Goal: Transaction & Acquisition: Purchase product/service

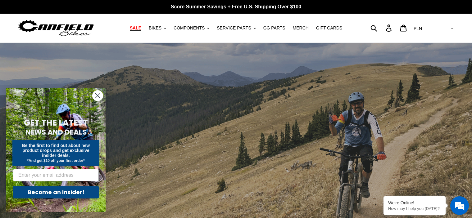
click at [141, 27] on span "SALE" at bounding box center [135, 27] width 11 height 5
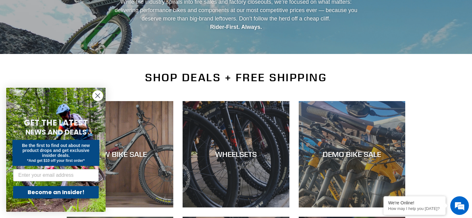
scroll to position [161, 0]
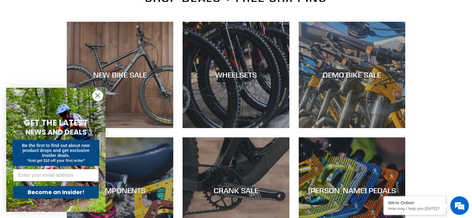
click at [99, 95] on circle "Close dialog" at bounding box center [97, 96] width 10 height 10
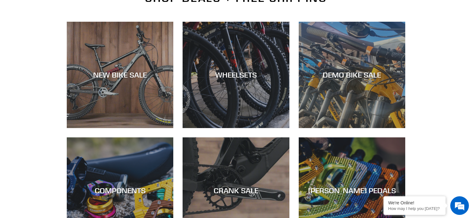
click at [42, 126] on div "SHOP DEALS + FREE SHIPPING NEW BIKE SALE WHEELSETS DEMO BIKE SALE COMPONENTS CR…" at bounding box center [236, 128] width 472 height 272
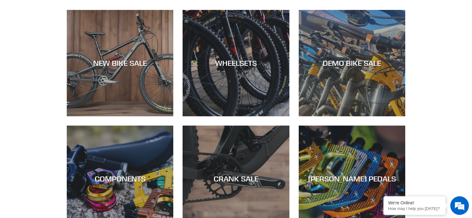
scroll to position [174, 0]
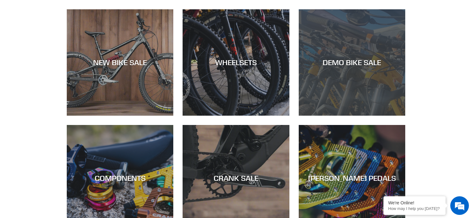
click at [322, 116] on div "DEMO BIKE SALE" at bounding box center [351, 116] width 106 height 0
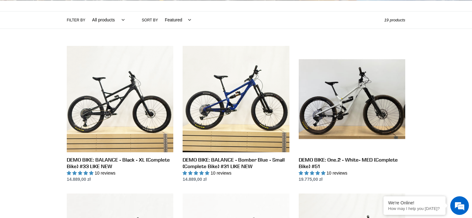
scroll to position [137, 0]
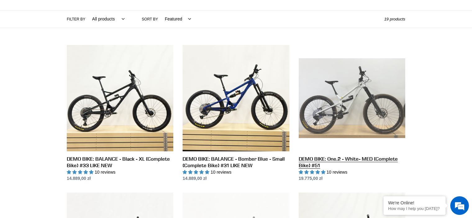
click at [360, 107] on link "DEMO BIKE: One.2 - White- MED (Complete Bike) #51" at bounding box center [351, 113] width 106 height 137
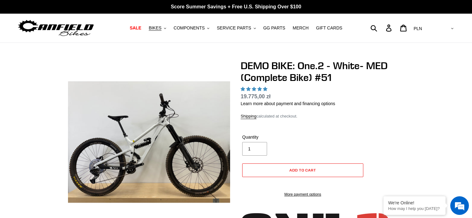
select select "highest-rating"
click at [141, 27] on span "SALE" at bounding box center [135, 27] width 11 height 5
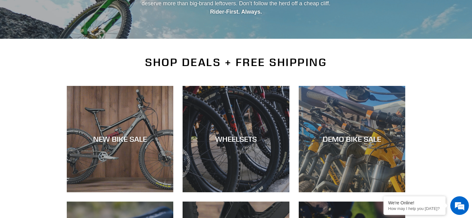
scroll to position [149, 0]
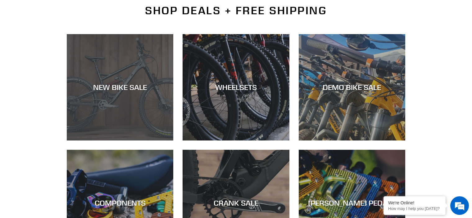
click at [109, 90] on div "NEW BIKE SALE" at bounding box center [120, 87] width 106 height 9
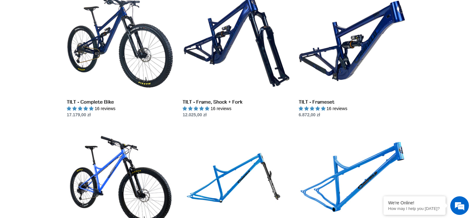
scroll to position [769, 0]
